Goal: Book appointment/travel/reservation

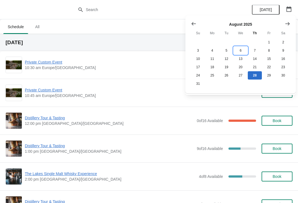
click at [244, 48] on button "6" at bounding box center [240, 50] width 14 height 8
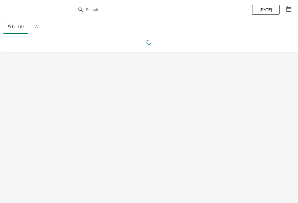
click at [293, 9] on button "button" at bounding box center [289, 9] width 10 height 10
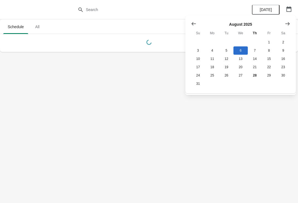
click at [289, 24] on icon "Show next month, September 2025" at bounding box center [287, 24] width 6 height 6
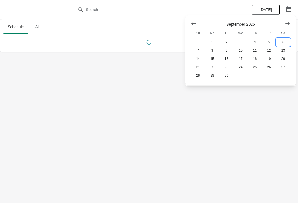
click at [287, 41] on button "6" at bounding box center [283, 42] width 14 height 8
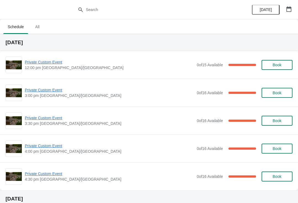
click at [49, 171] on span "Private Custom Event" at bounding box center [109, 174] width 169 height 6
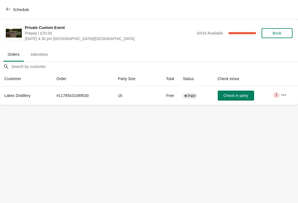
click at [285, 98] on button "button" at bounding box center [283, 95] width 10 height 10
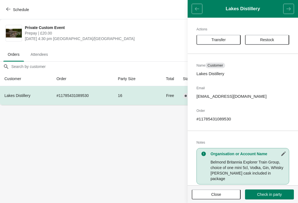
click at [221, 195] on span "Close" at bounding box center [216, 194] width 10 height 4
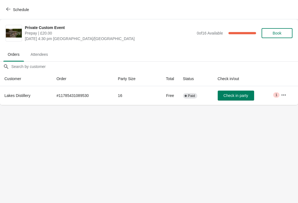
click at [4, 7] on button "Schedule" at bounding box center [18, 10] width 31 height 10
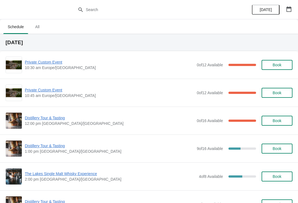
click at [292, 14] on button "button" at bounding box center [289, 9] width 10 height 10
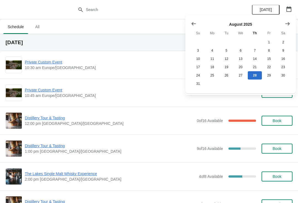
click at [291, 23] on button "Show next month, September 2025" at bounding box center [287, 24] width 10 height 10
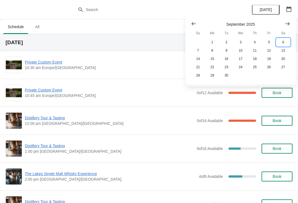
click at [285, 41] on button "6" at bounding box center [283, 42] width 14 height 8
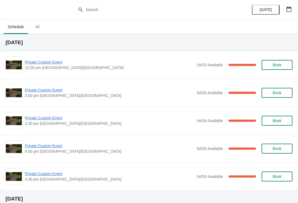
click at [52, 120] on span "Private Custom Event" at bounding box center [109, 118] width 169 height 6
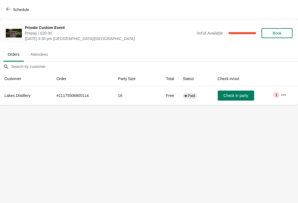
click at [280, 95] on button "button" at bounding box center [283, 95] width 10 height 10
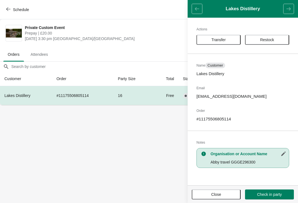
click at [220, 193] on span "Close" at bounding box center [216, 194] width 10 height 4
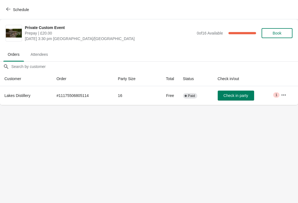
click at [3, 6] on button "Schedule" at bounding box center [18, 10] width 31 height 10
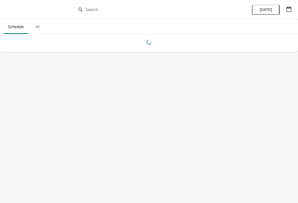
click at [287, 11] on icon "button" at bounding box center [289, 9] width 6 height 6
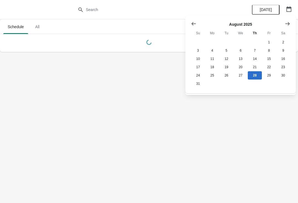
click at [291, 20] on button "Show next month, September 2025" at bounding box center [287, 24] width 10 height 10
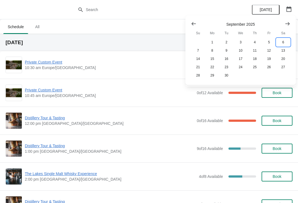
click at [284, 41] on button "6" at bounding box center [283, 42] width 14 height 8
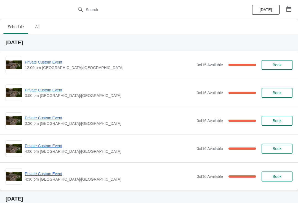
click at [52, 61] on span "Private Custom Event" at bounding box center [109, 62] width 169 height 6
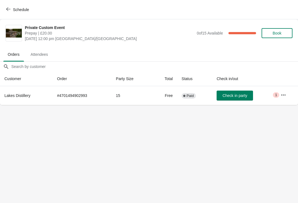
click at [282, 96] on icon "button" at bounding box center [283, 95] width 6 height 6
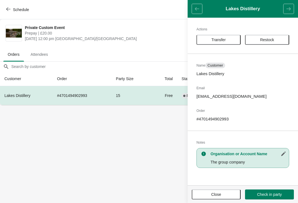
click at [223, 198] on button "Close" at bounding box center [216, 194] width 49 height 10
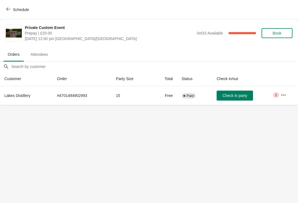
click at [8, 6] on button "Schedule" at bounding box center [18, 10] width 31 height 10
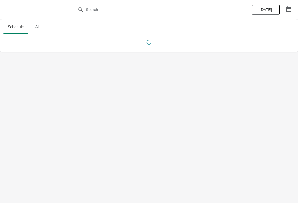
click at [289, 12] on button "button" at bounding box center [289, 9] width 10 height 10
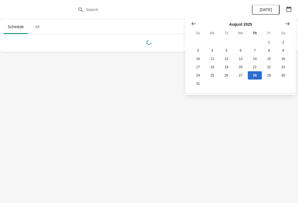
click at [292, 24] on button "Show next month, September 2025" at bounding box center [287, 24] width 10 height 10
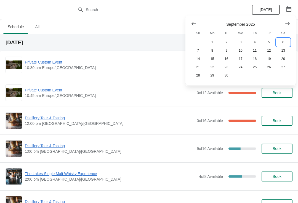
click at [289, 43] on button "6" at bounding box center [283, 42] width 14 height 8
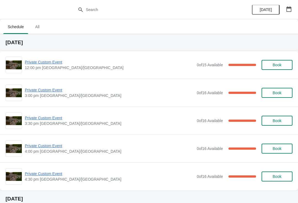
click at [55, 64] on span "Private Custom Event" at bounding box center [109, 62] width 169 height 6
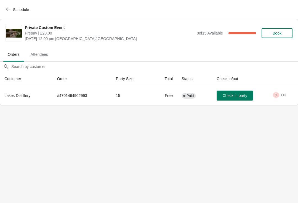
click at [281, 99] on button "button" at bounding box center [283, 95] width 10 height 10
